Goal: Transaction & Acquisition: Purchase product/service

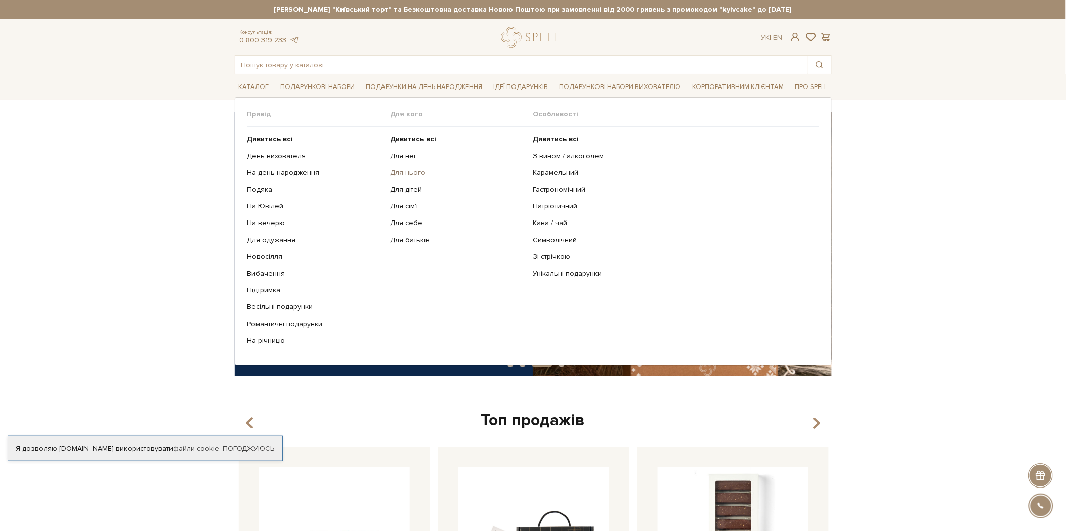
click at [408, 172] on link "Для нього" at bounding box center [458, 172] width 136 height 9
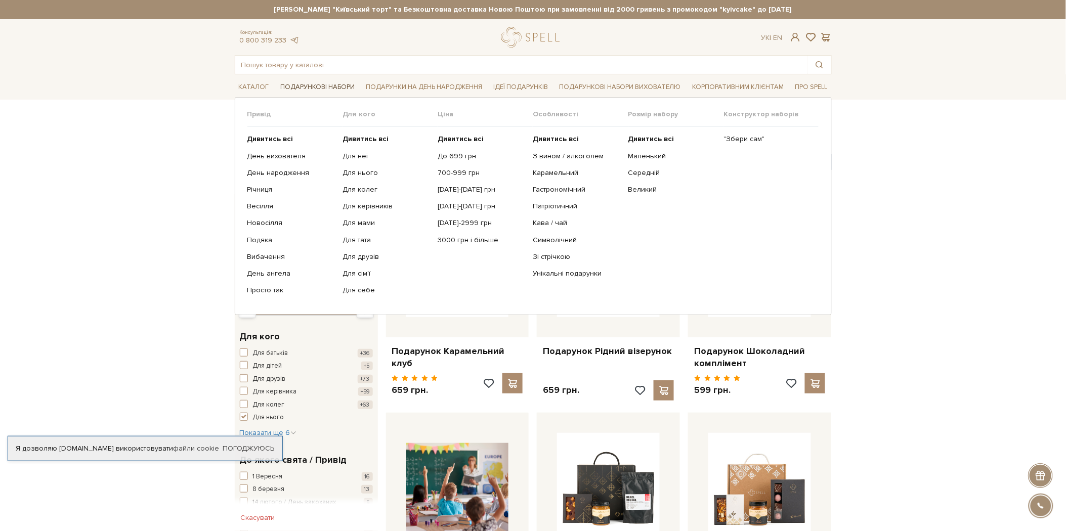
click at [298, 89] on link "Подарункові набори" at bounding box center [317, 87] width 82 height 16
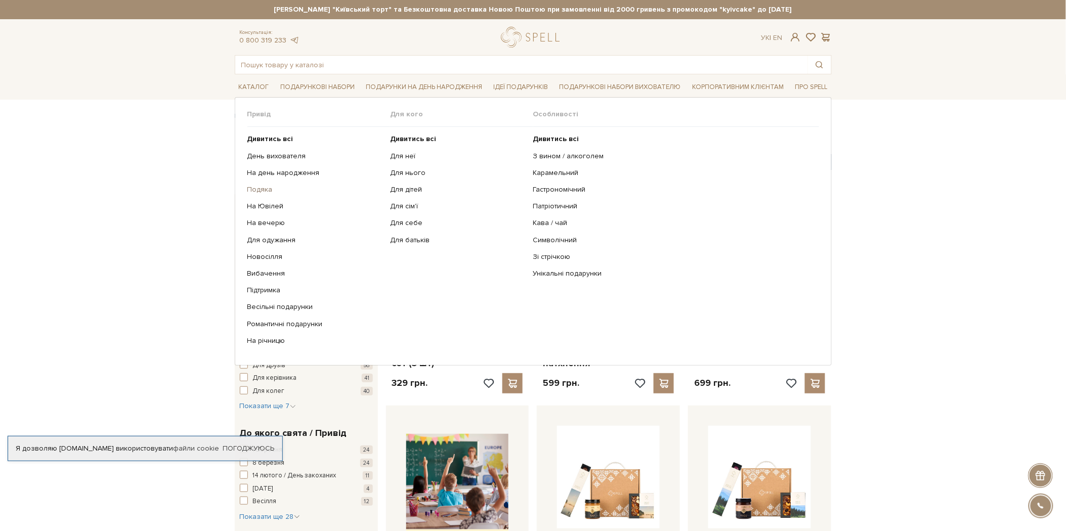
click at [262, 191] on link "Подяка" at bounding box center [315, 189] width 136 height 9
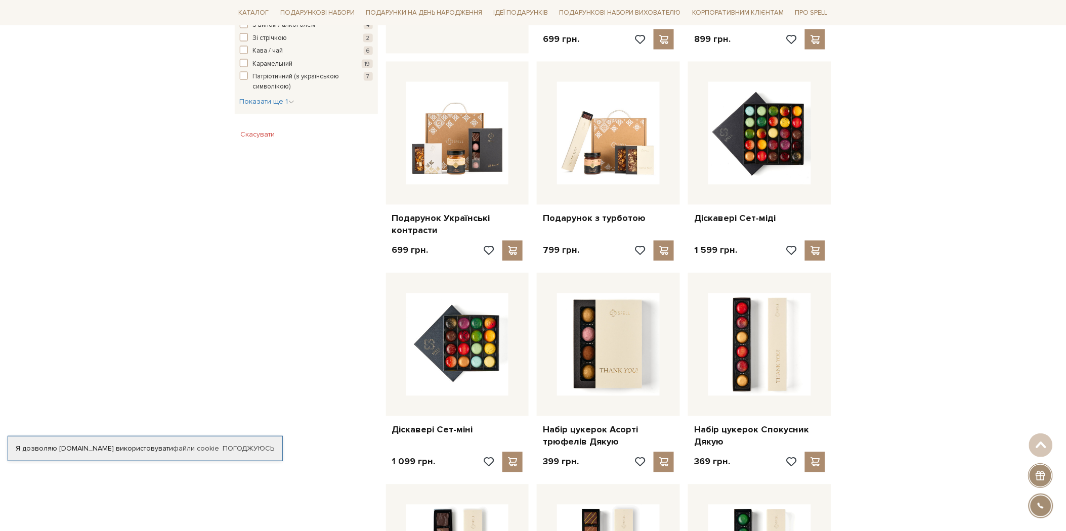
scroll to position [225, 0]
